Goal: Task Accomplishment & Management: Use online tool/utility

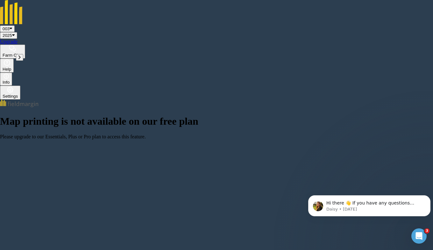
drag, startPoint x: 386, startPoint y: 191, endPoint x: 309, endPoint y: 184, distance: 78.1
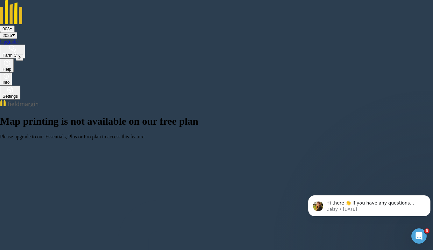
click at [309, 184] on html "Hi there 👋 If you have any questions about our pricing or which plan is right f…" at bounding box center [369, 204] width 127 height 45
drag, startPoint x: 320, startPoint y: 183, endPoint x: 281, endPoint y: 181, distance: 39.2
click at [306, 182] on html "Hi there 👋 If you have any questions about our pricing or which plan is right f…" at bounding box center [369, 204] width 127 height 45
